Goal: Task Accomplishment & Management: Complete application form

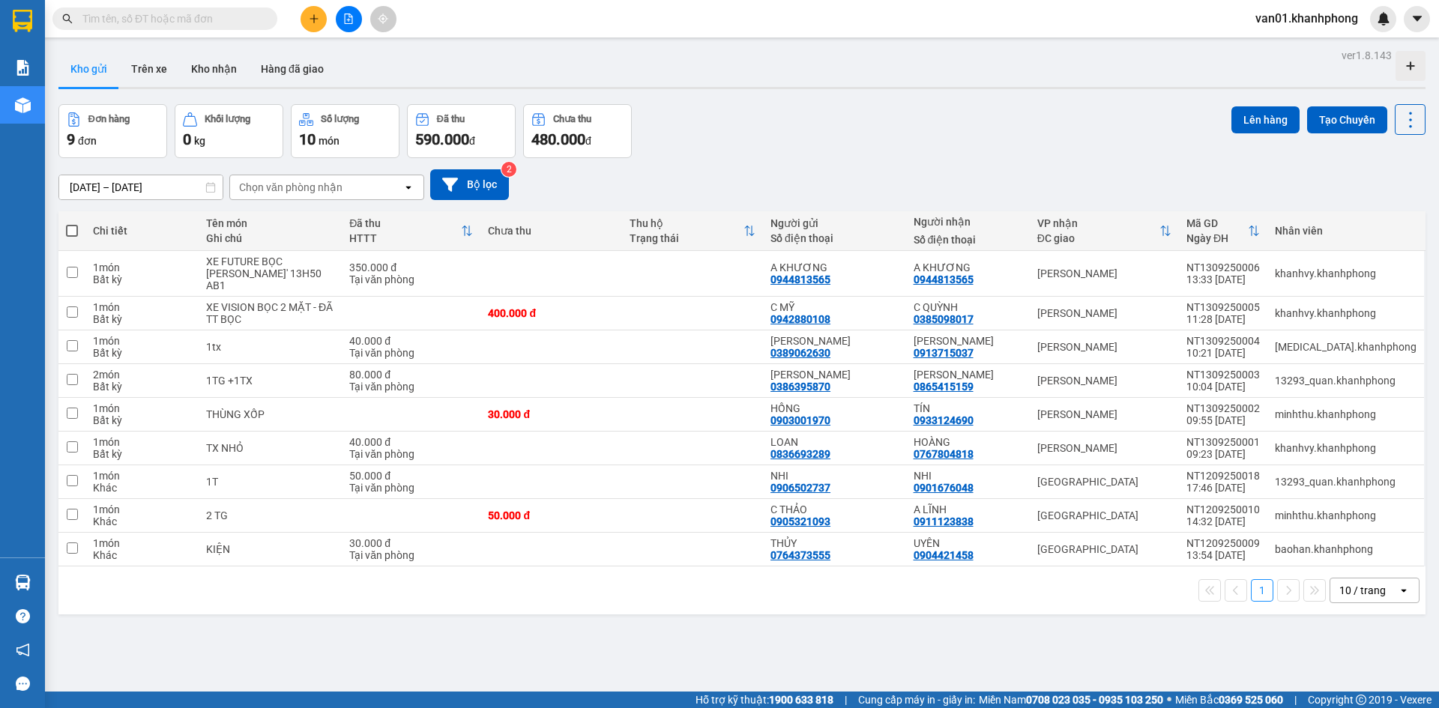
click at [222, 20] on input "text" at bounding box center [170, 18] width 177 height 16
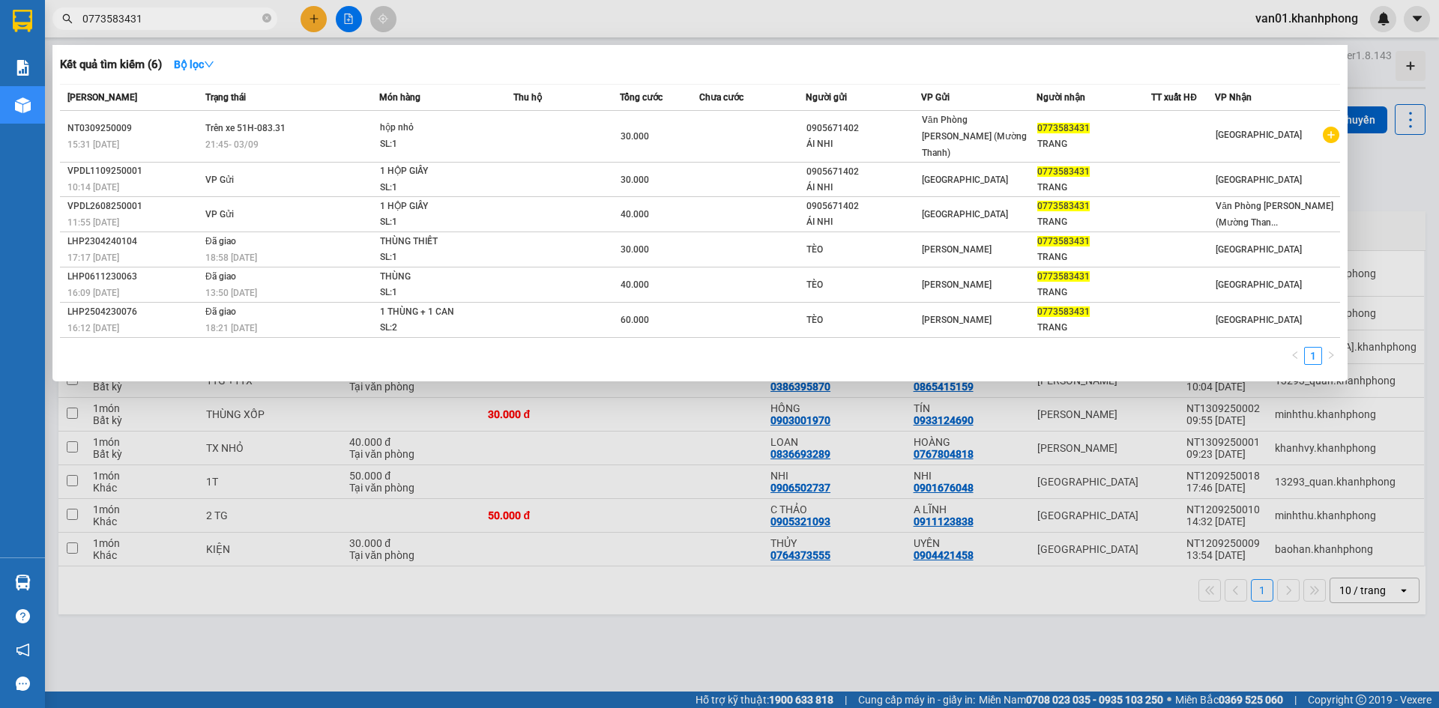
type input "0773583431"
click at [314, 18] on div at bounding box center [719, 354] width 1439 height 708
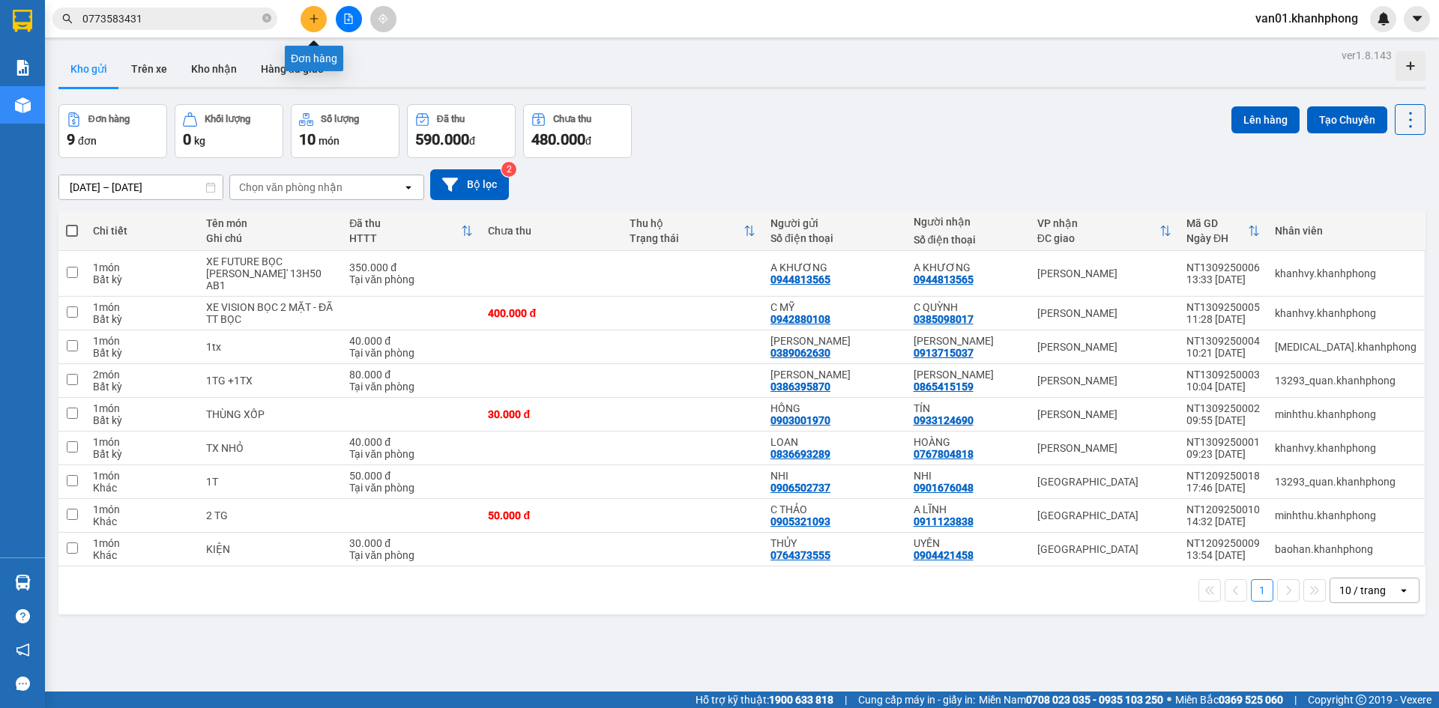
click at [321, 20] on button at bounding box center [313, 19] width 26 height 26
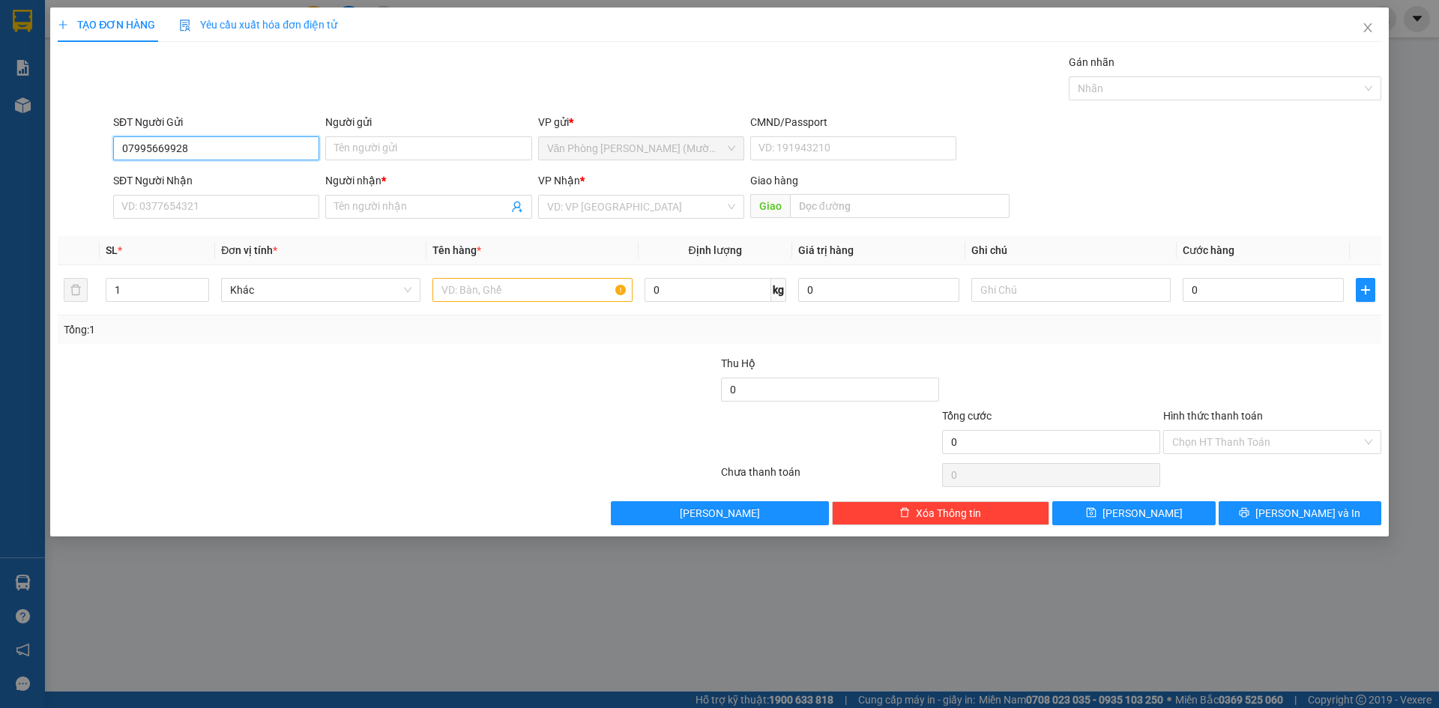
click at [145, 148] on input "07995669928" at bounding box center [216, 148] width 206 height 24
click at [160, 148] on input "07995669928" at bounding box center [216, 148] width 206 height 24
click at [145, 149] on input "07995669928" at bounding box center [216, 148] width 206 height 24
click at [157, 146] on input "0795669928" at bounding box center [216, 148] width 206 height 24
click at [172, 148] on input "0795669928" at bounding box center [216, 148] width 206 height 24
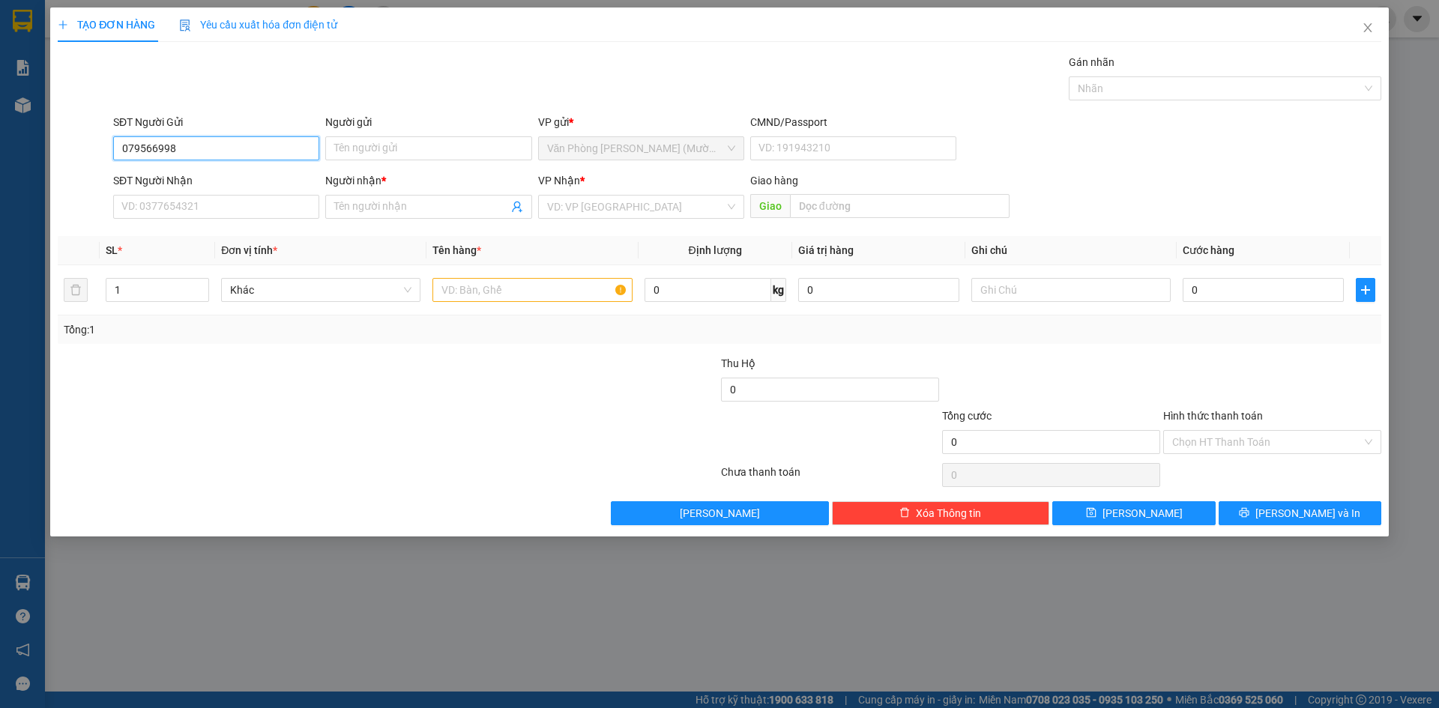
type input "0795669938"
click at [214, 148] on input "0795669938" at bounding box center [216, 148] width 206 height 24
click at [229, 181] on div "0795669938 - A LƯU" at bounding box center [216, 178] width 188 height 16
type input "A LƯU"
type input "0795669938"
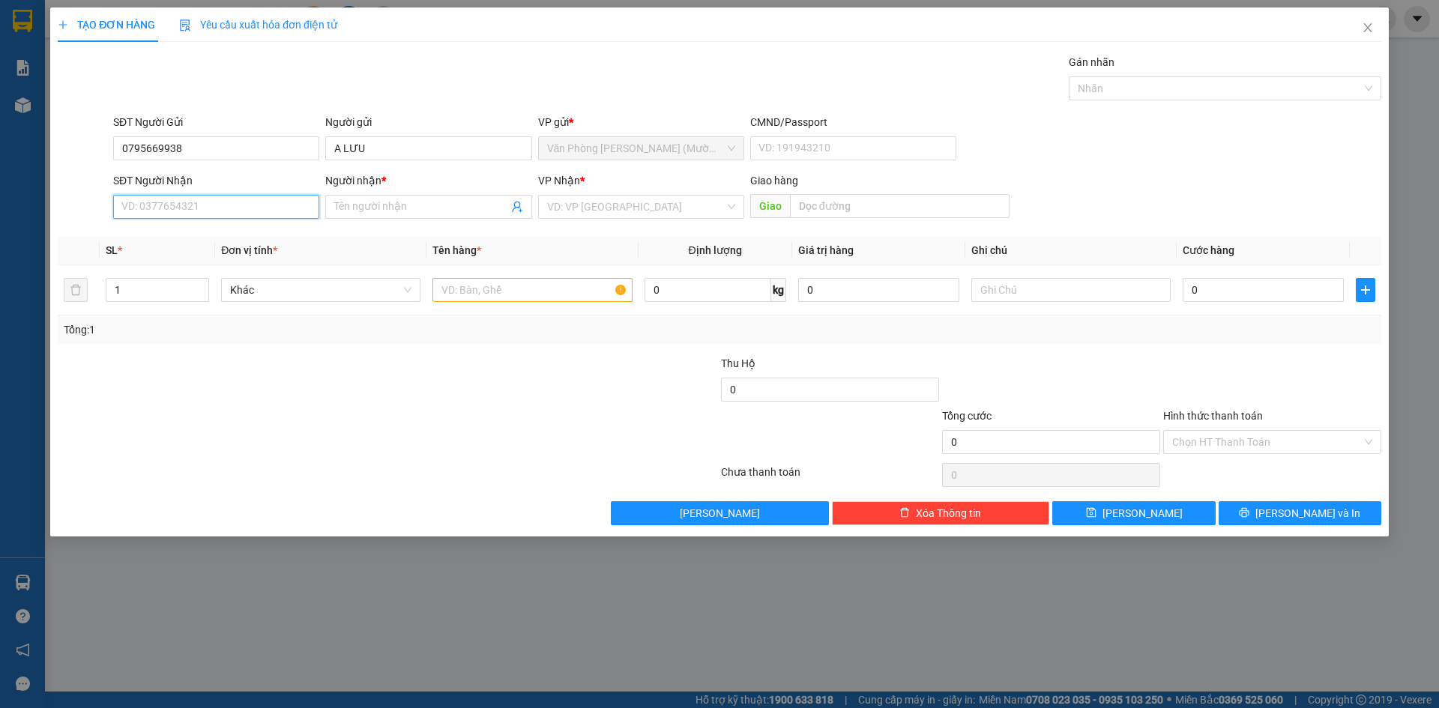
click at [214, 207] on input "SĐT Người Nhận" at bounding box center [216, 207] width 206 height 24
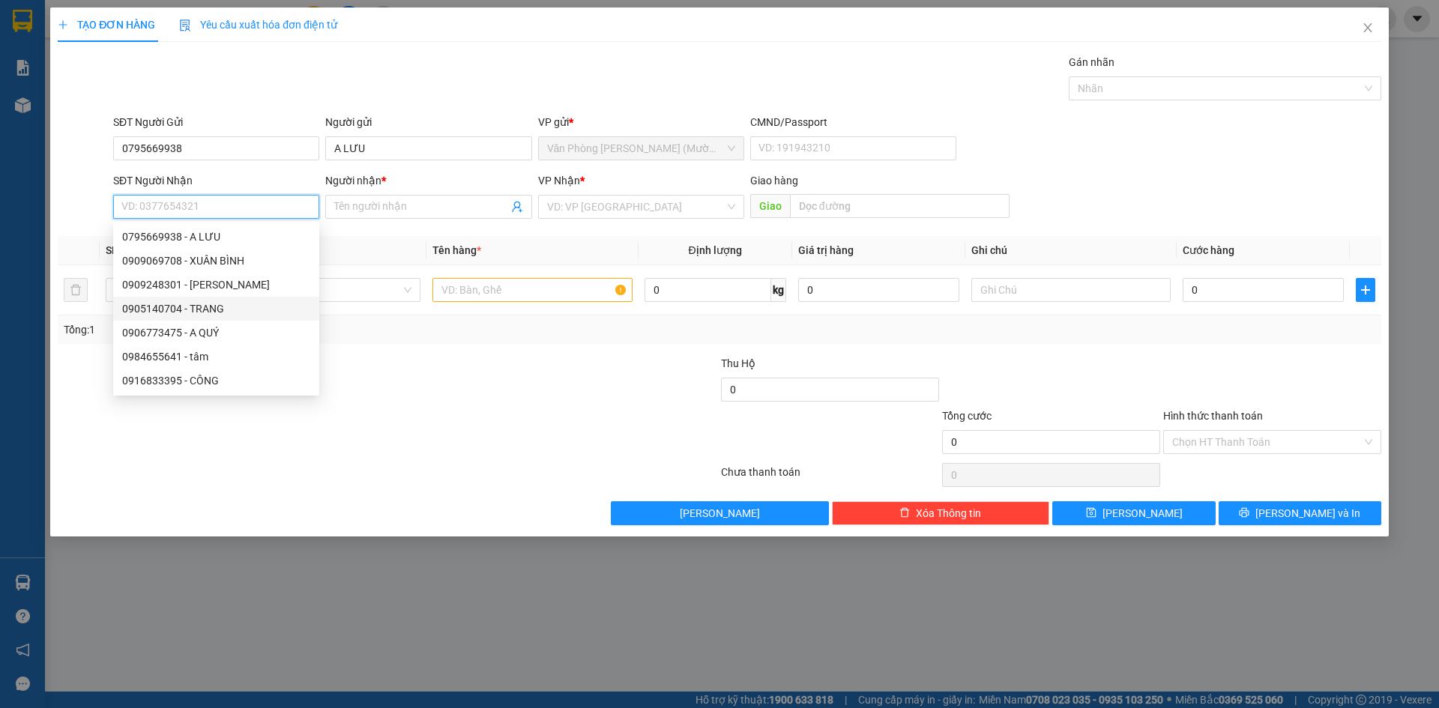
click at [234, 310] on div "0905140704 - TRANG" at bounding box center [216, 308] width 188 height 16
type input "0905140704"
type input "TRANG"
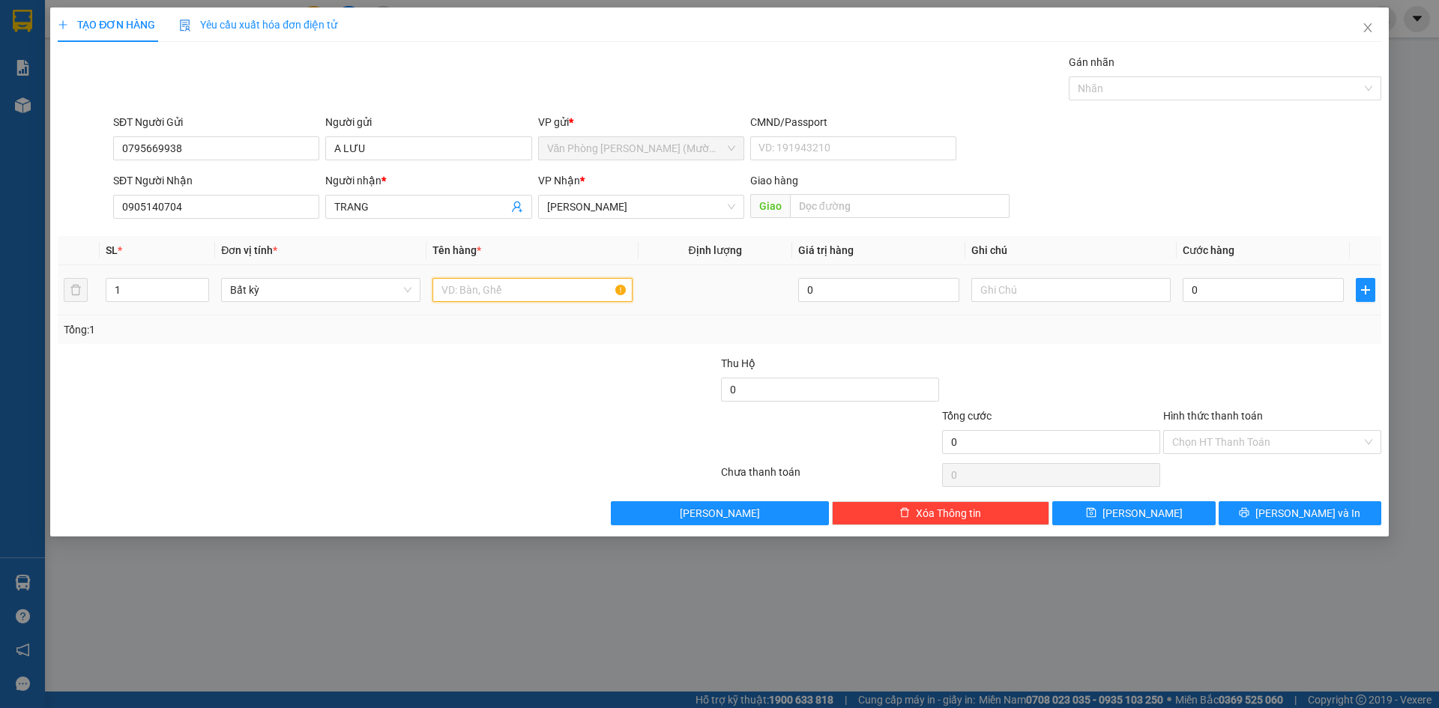
click at [519, 294] on input "text" at bounding box center [531, 290] width 199 height 24
type input "1 TÚI VÀNG"
click at [1222, 288] on input "0" at bounding box center [1262, 290] width 161 height 24
type input "3"
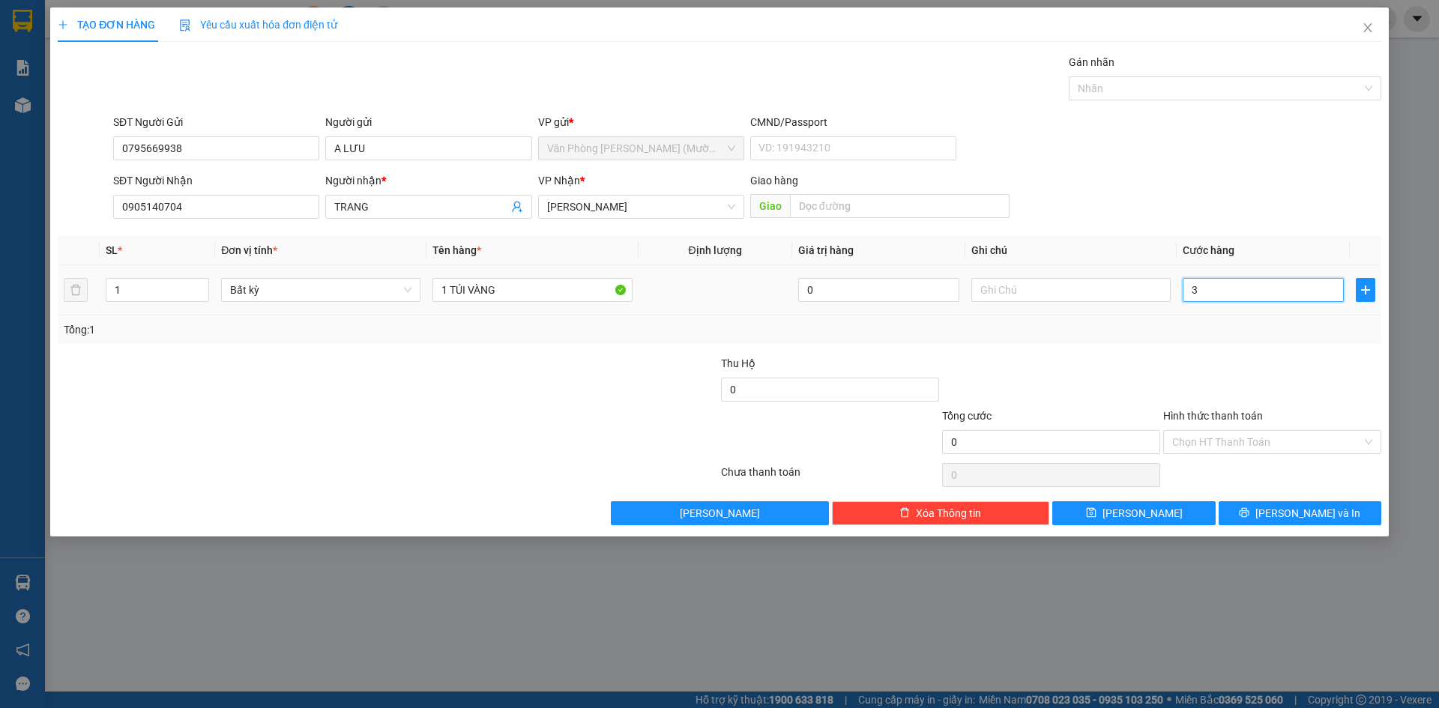
type input "3"
type input "30"
type input "30.000"
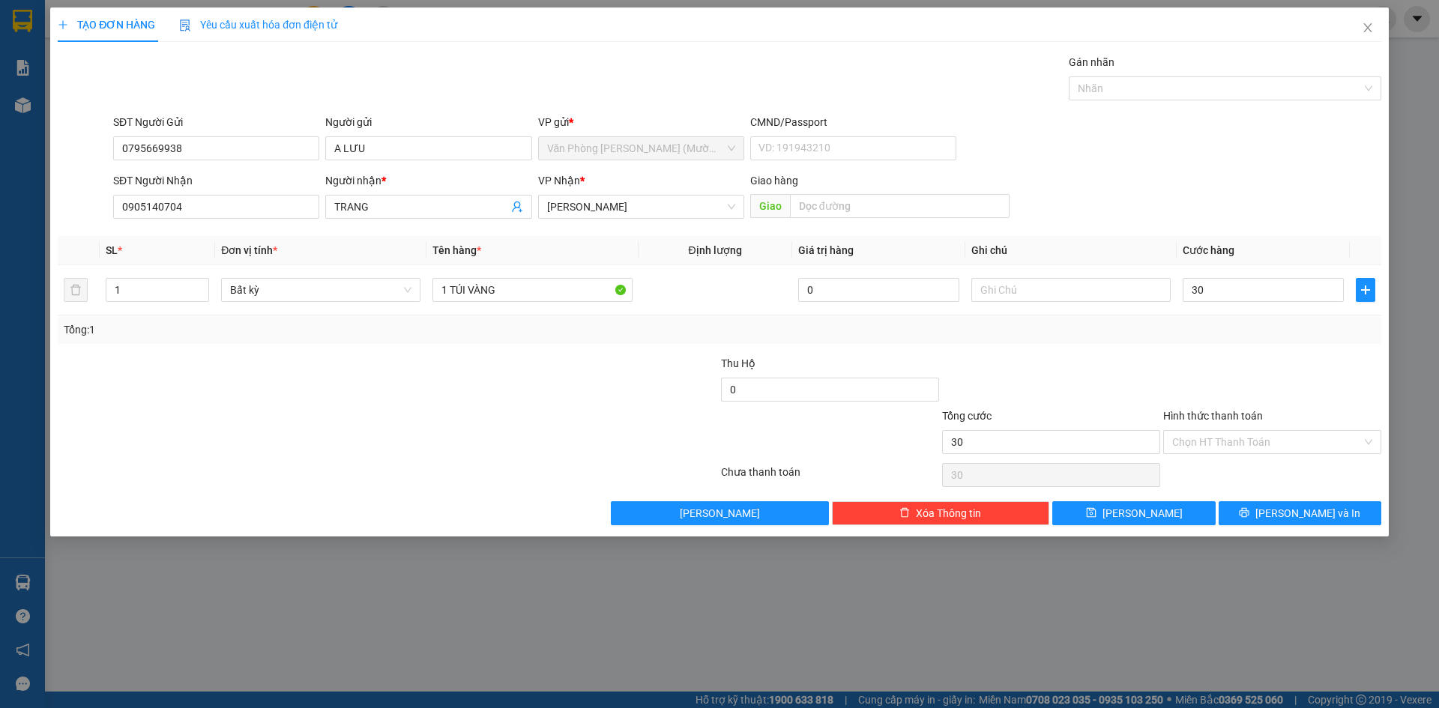
type input "30.000"
drag, startPoint x: 1257, startPoint y: 348, endPoint x: 1269, endPoint y: 351, distance: 12.4
click at [1266, 351] on div "Transit Pickup Surcharge Ids Transit Deliver Surcharge Ids Transit Deliver Surc…" at bounding box center [719, 289] width 1323 height 471
click at [1244, 433] on input "Hình thức thanh toán" at bounding box center [1267, 442] width 190 height 22
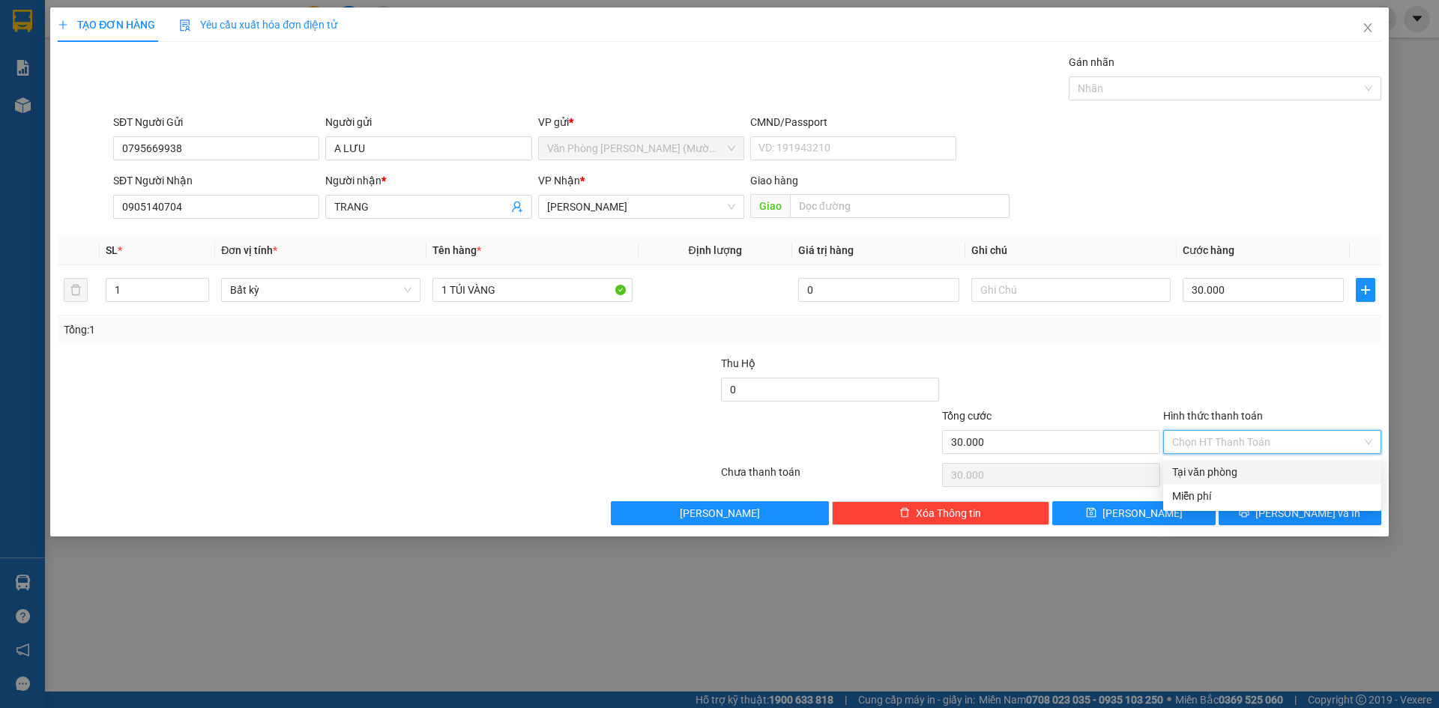
click at [1236, 471] on div "Tại văn phòng" at bounding box center [1272, 472] width 200 height 16
type input "0"
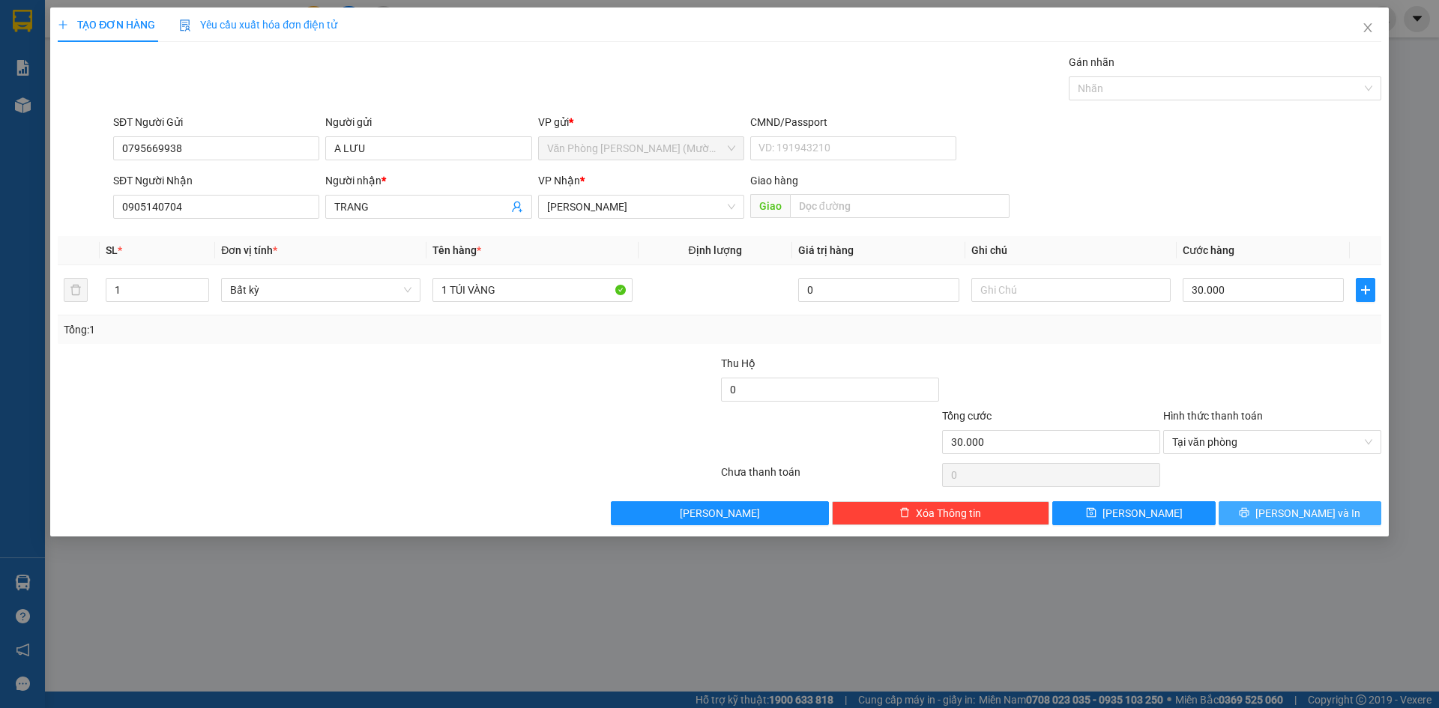
click at [1251, 514] on button "[PERSON_NAME] và In" at bounding box center [1299, 513] width 163 height 24
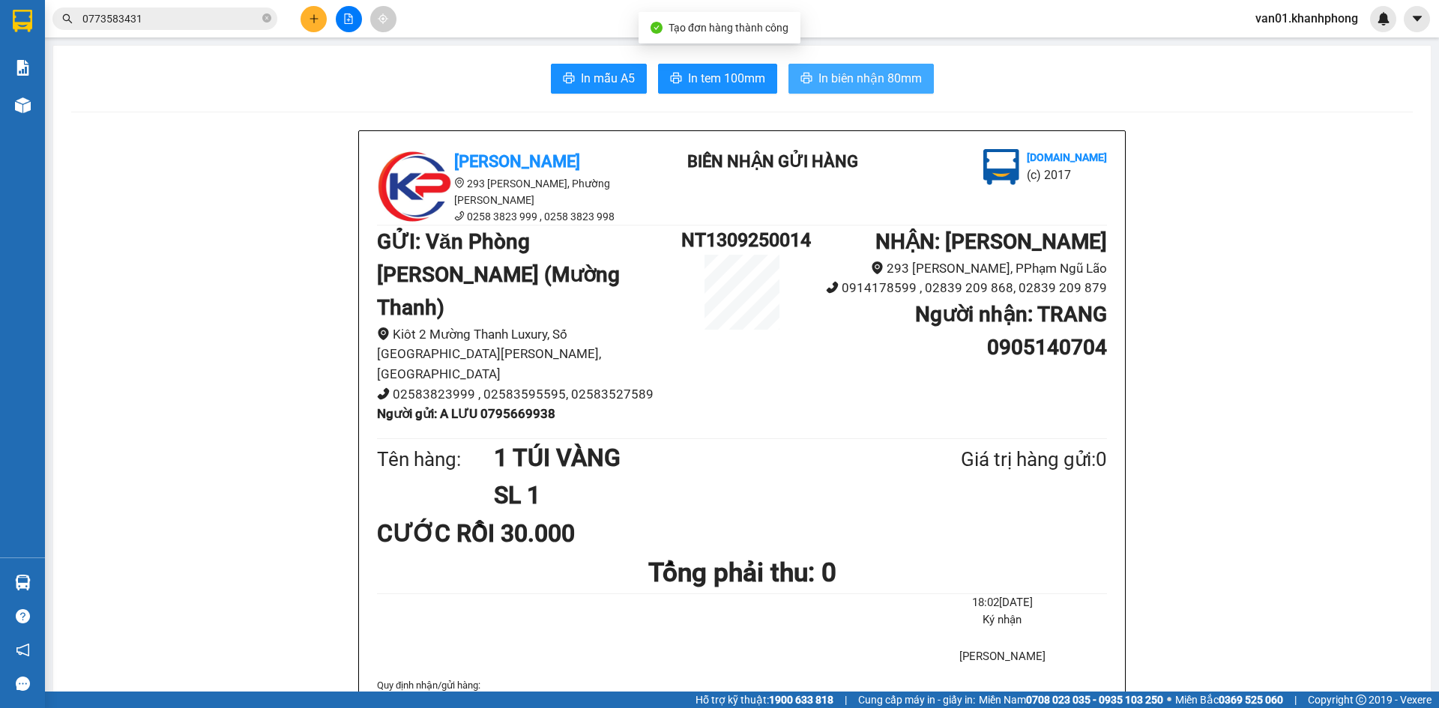
click at [872, 80] on span "In biên nhận 80mm" at bounding box center [869, 78] width 103 height 19
drag, startPoint x: 600, startPoint y: 60, endPoint x: 599, endPoint y: 68, distance: 8.4
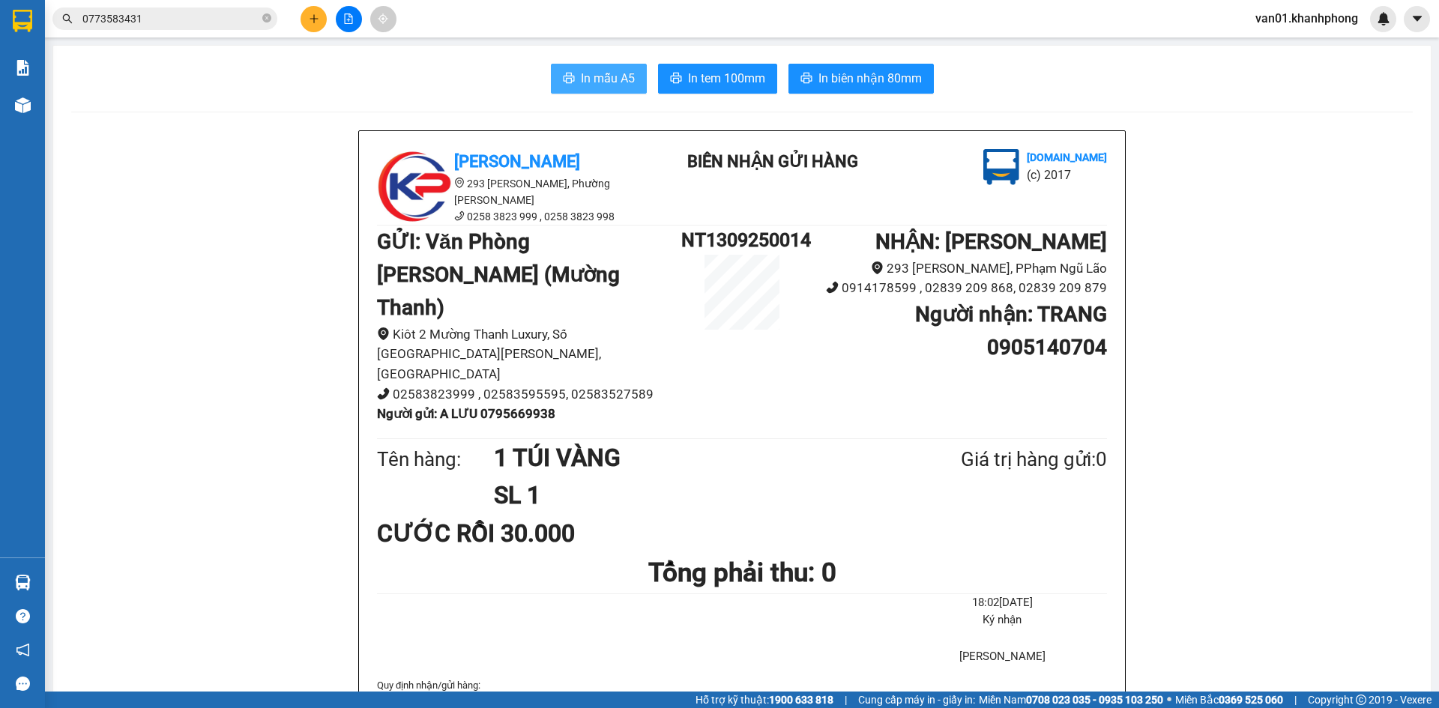
drag, startPoint x: 599, startPoint y: 70, endPoint x: 609, endPoint y: 87, distance: 19.5
click at [599, 72] on span "In mẫu A5" at bounding box center [608, 78] width 54 height 19
